Goal: Information Seeking & Learning: Learn about a topic

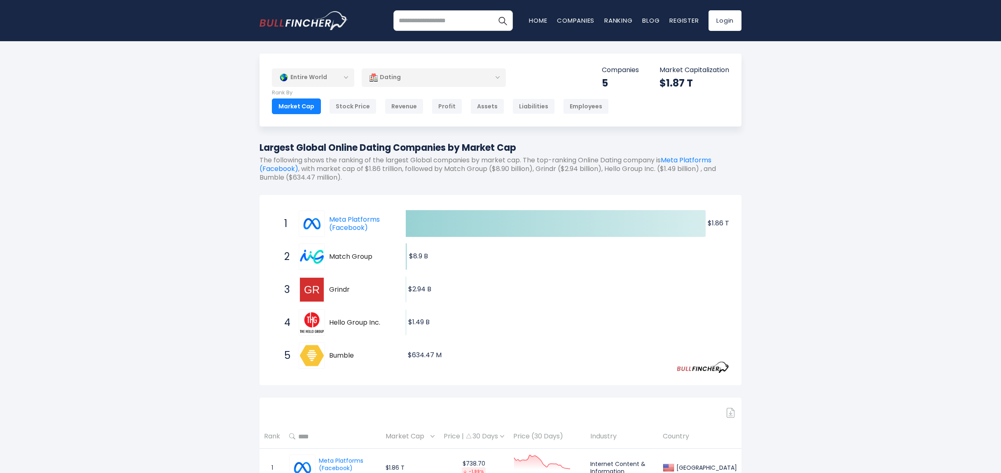
click at [403, 82] on div "Dating" at bounding box center [434, 77] width 144 height 19
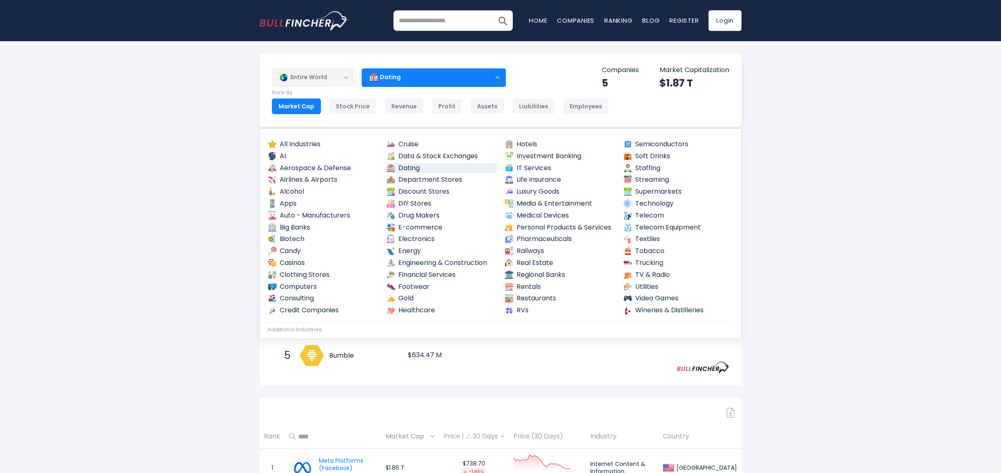
click at [403, 82] on div "Dating" at bounding box center [434, 77] width 144 height 19
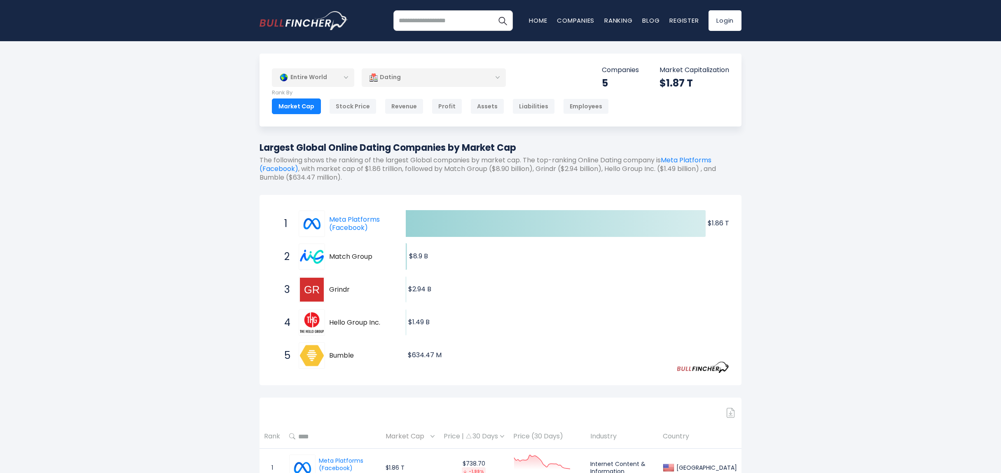
click at [456, 74] on div "Dating" at bounding box center [434, 77] width 144 height 19
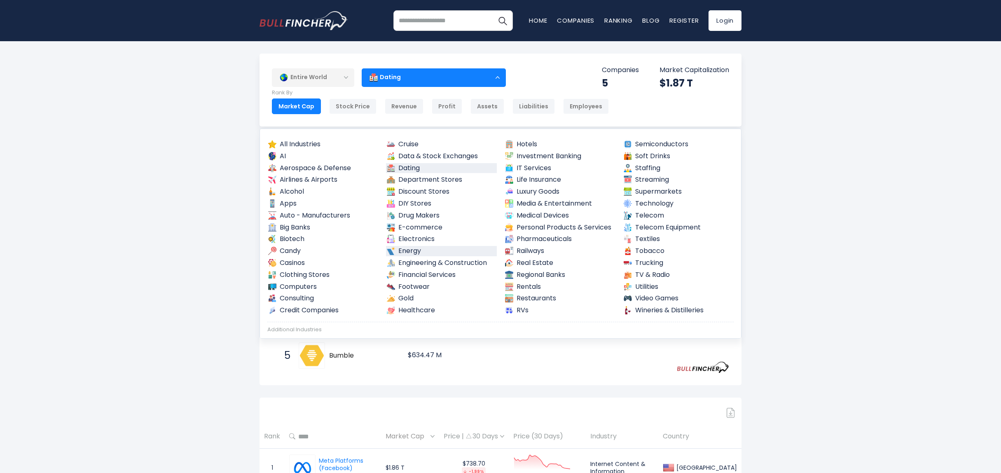
click at [409, 252] on link "Energy" at bounding box center [441, 251] width 111 height 10
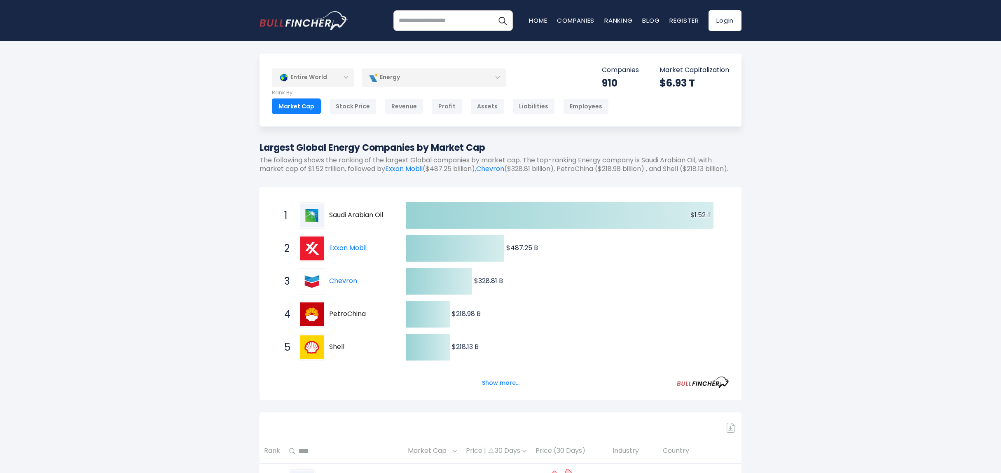
click at [407, 80] on div "Energy" at bounding box center [434, 77] width 144 height 19
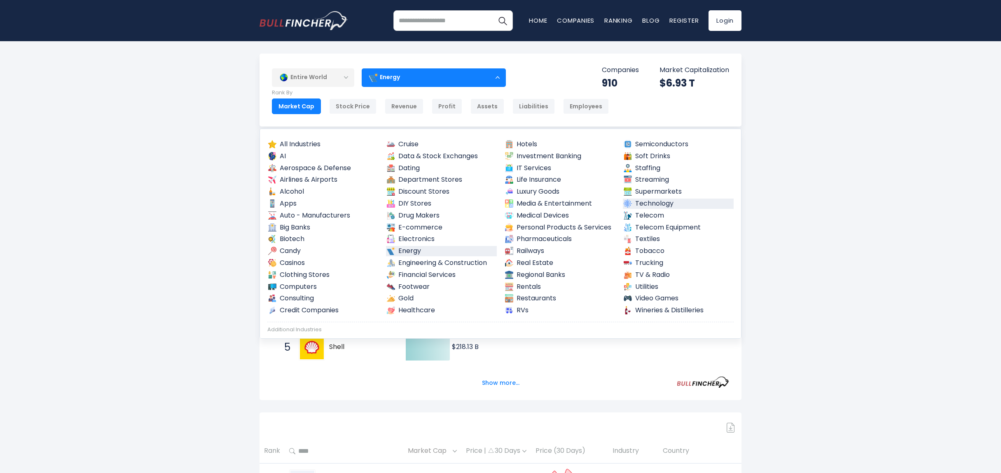
click at [648, 202] on link "Technology" at bounding box center [678, 204] width 111 height 10
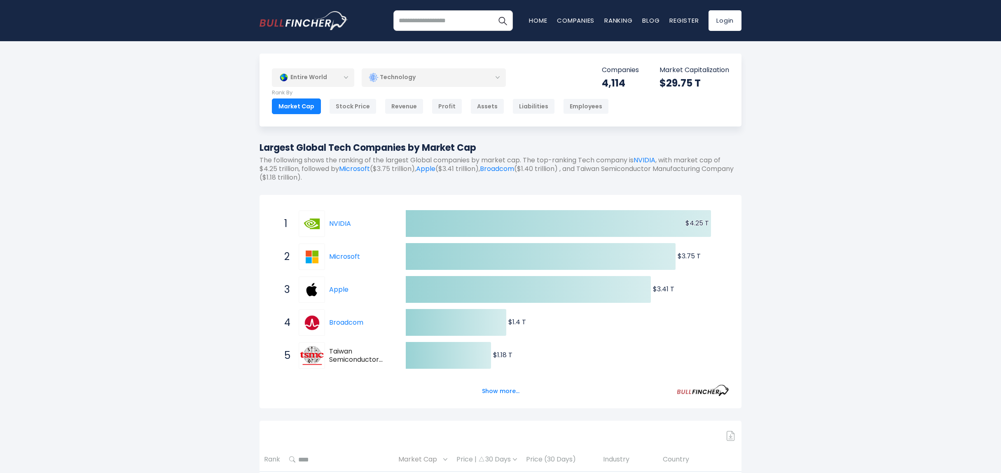
click at [396, 79] on div "Technology" at bounding box center [434, 77] width 144 height 19
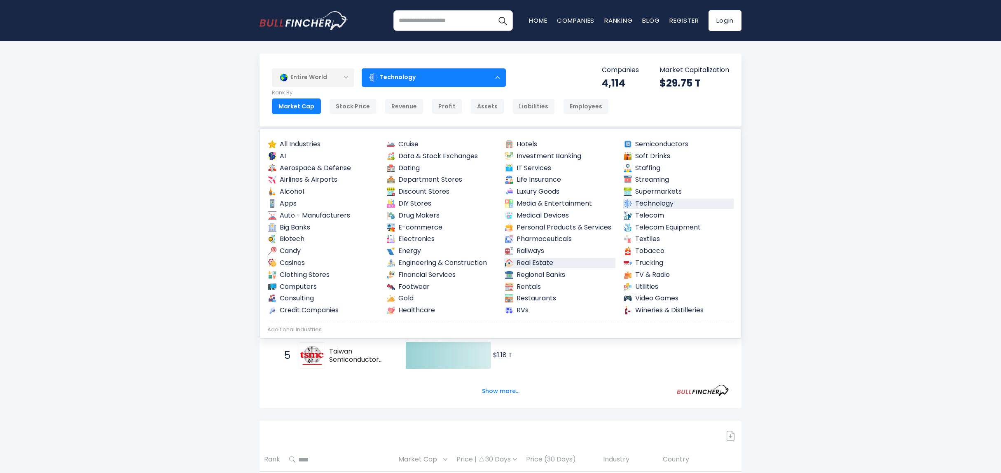
click at [539, 263] on link "Real Estate" at bounding box center [559, 263] width 111 height 10
